Goal: Task Accomplishment & Management: Use online tool/utility

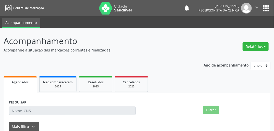
select select "9"
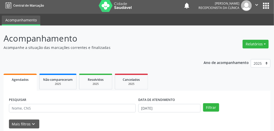
scroll to position [41, 0]
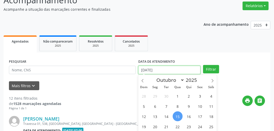
click at [179, 74] on body "Central de Marcação notifications [PERSON_NAME] Recepcionista da clínica  Conf…" at bounding box center [137, 24] width 274 height 131
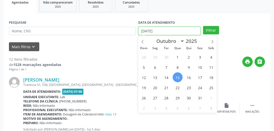
scroll to position [82, 0]
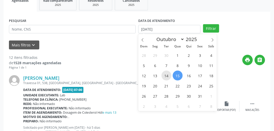
click at [167, 75] on span "14" at bounding box center [167, 76] width 10 height 10
type input "[DATE]"
click at [189, 75] on span "16" at bounding box center [189, 76] width 10 height 10
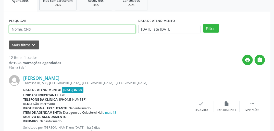
click at [50, 27] on input "text" at bounding box center [72, 29] width 127 height 9
type input "g"
click at [203, 24] on button "Filtrar" at bounding box center [211, 28] width 16 height 9
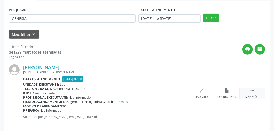
scroll to position [98, 0]
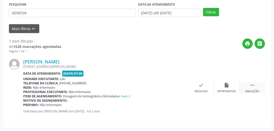
click at [250, 85] on icon "" at bounding box center [253, 85] width 6 height 6
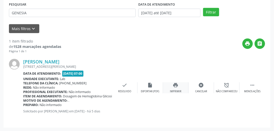
click at [179, 87] on div "print Imprimir" at bounding box center [176, 87] width 26 height 11
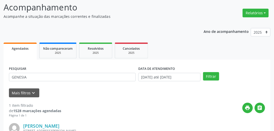
scroll to position [61, 0]
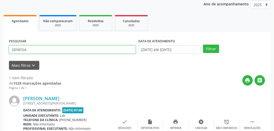
click at [45, 49] on input "GENESIA" at bounding box center [72, 49] width 127 height 9
click at [46, 49] on input "GENESIA" at bounding box center [72, 49] width 127 height 9
click at [203, 45] on button "Filtrar" at bounding box center [211, 49] width 16 height 9
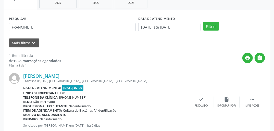
scroll to position [98, 0]
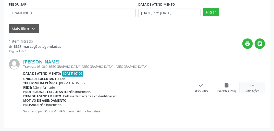
click at [256, 82] on div "[PERSON_NAME] Travessa 05, 360, [GEOGRAPHIC_DATA], [GEOGRAPHIC_DATA] - [GEOGRAP…" at bounding box center [137, 88] width 256 height 69
drag, startPoint x: 256, startPoint y: 82, endPoint x: 256, endPoint y: 86, distance: 3.9
click at [256, 86] on div " Mais ações" at bounding box center [253, 87] width 26 height 11
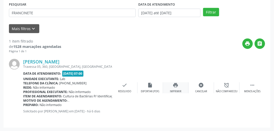
click at [177, 85] on icon "print" at bounding box center [176, 85] width 6 height 6
click at [41, 8] on div "PESQUISAR FRANCINETE" at bounding box center [72, 11] width 129 height 20
click at [41, 9] on div "PESQUISAR FRANCINETE" at bounding box center [72, 11] width 129 height 20
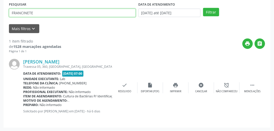
click at [41, 12] on input "FRANCINETE" at bounding box center [72, 13] width 127 height 9
click at [203, 8] on button "Filtrar" at bounding box center [211, 12] width 16 height 9
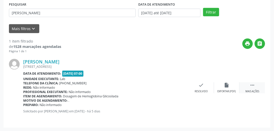
click at [251, 86] on icon "" at bounding box center [253, 85] width 6 height 6
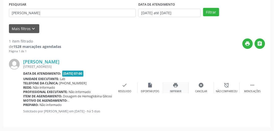
click at [172, 88] on div "print Imprimir" at bounding box center [176, 87] width 26 height 11
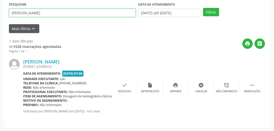
click at [74, 11] on input "[PERSON_NAME]" at bounding box center [72, 13] width 127 height 9
click at [203, 8] on button "Filtrar" at bounding box center [211, 12] width 16 height 9
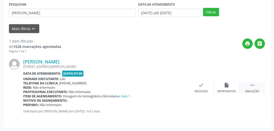
click at [256, 88] on div " Mais ações" at bounding box center [253, 87] width 26 height 11
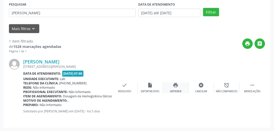
click at [175, 86] on icon "print" at bounding box center [176, 85] width 6 height 6
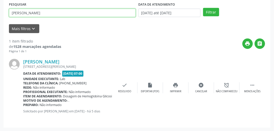
click at [83, 15] on input "[PERSON_NAME]" at bounding box center [72, 13] width 127 height 9
drag, startPoint x: 83, startPoint y: 15, endPoint x: 105, endPoint y: 10, distance: 22.3
click at [85, 14] on input "[PERSON_NAME]" at bounding box center [72, 13] width 127 height 9
click at [203, 8] on button "Filtrar" at bounding box center [211, 12] width 16 height 9
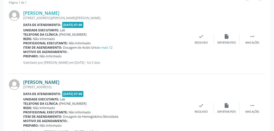
scroll to position [167, 0]
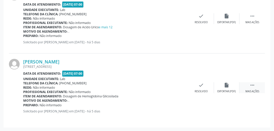
click at [250, 85] on icon "" at bounding box center [253, 85] width 6 height 6
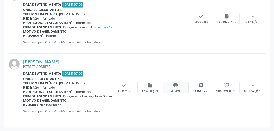
click at [174, 85] on icon "print" at bounding box center [176, 85] width 6 height 6
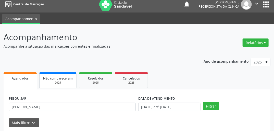
scroll to position [65, 0]
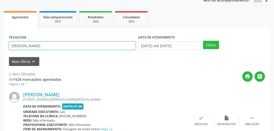
click at [59, 45] on input "[PERSON_NAME]" at bounding box center [72, 46] width 127 height 9
click at [203, 41] on button "Filtrar" at bounding box center [211, 45] width 16 height 9
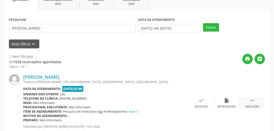
scroll to position [98, 0]
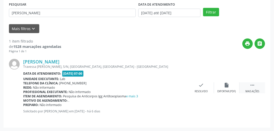
drag, startPoint x: 255, startPoint y: 88, endPoint x: 240, endPoint y: 86, distance: 14.9
click at [255, 88] on div " Mais ações" at bounding box center [253, 87] width 26 height 11
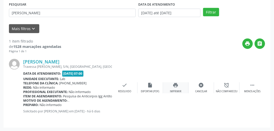
click at [173, 84] on div "print Imprimir" at bounding box center [176, 87] width 26 height 11
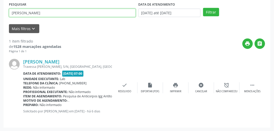
click at [56, 14] on input "[PERSON_NAME]" at bounding box center [72, 13] width 127 height 9
type input "[PERSON_NAME]"
click at [203, 8] on button "Filtrar" at bounding box center [211, 12] width 16 height 9
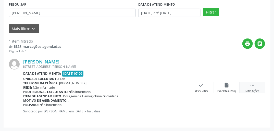
click at [256, 88] on div " Mais ações" at bounding box center [253, 87] width 26 height 11
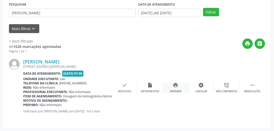
click at [177, 85] on icon "print" at bounding box center [176, 85] width 6 height 6
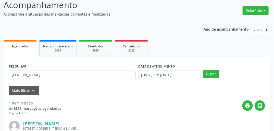
scroll to position [0, 0]
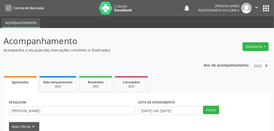
click at [10, 7] on icon at bounding box center [8, 8] width 6 height 6
